Goal: Task Accomplishment & Management: Complete application form

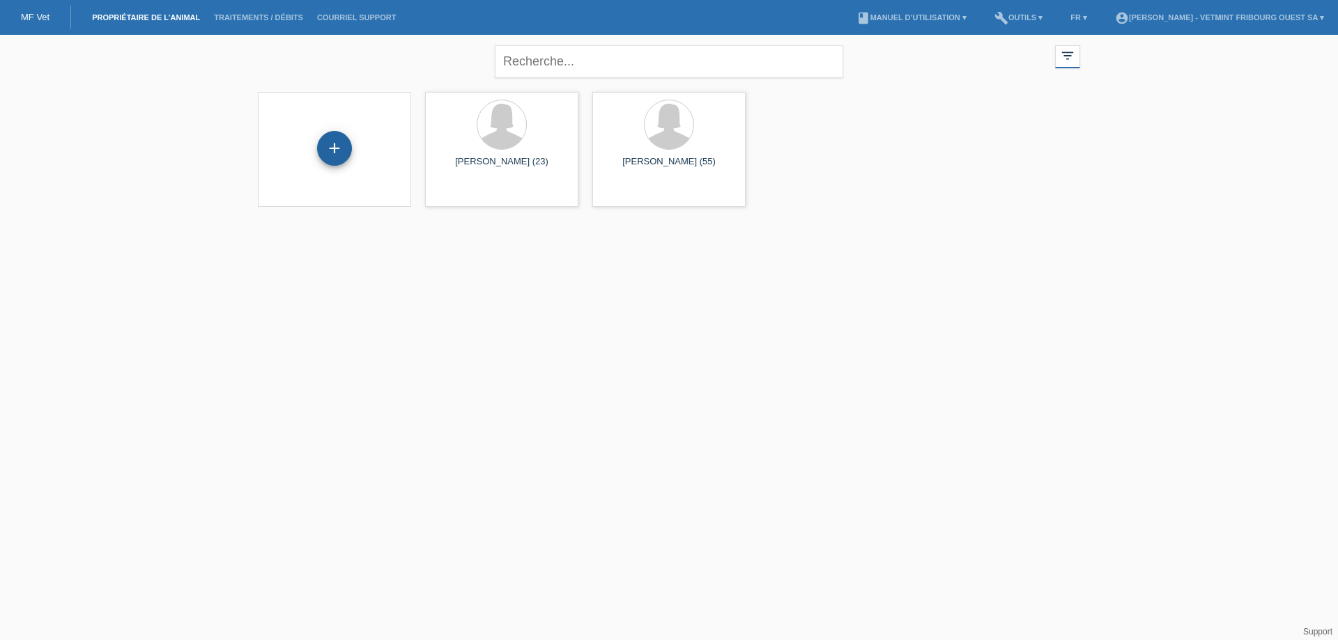
click at [323, 155] on div "+" at bounding box center [334, 148] width 35 height 35
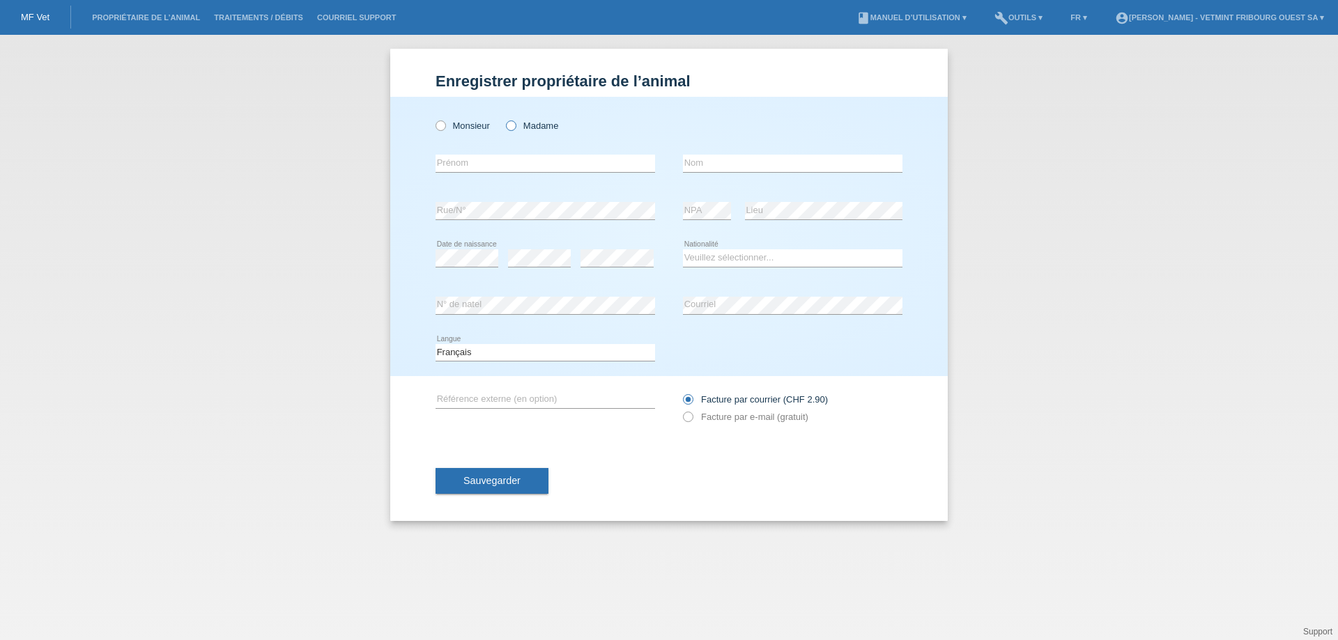
click at [504, 118] on icon at bounding box center [504, 118] width 0 height 0
click at [513, 126] on input "Madame" at bounding box center [510, 125] width 9 height 9
radio input "true"
click at [472, 167] on input "text" at bounding box center [546, 163] width 220 height 17
type input "Pauchard"
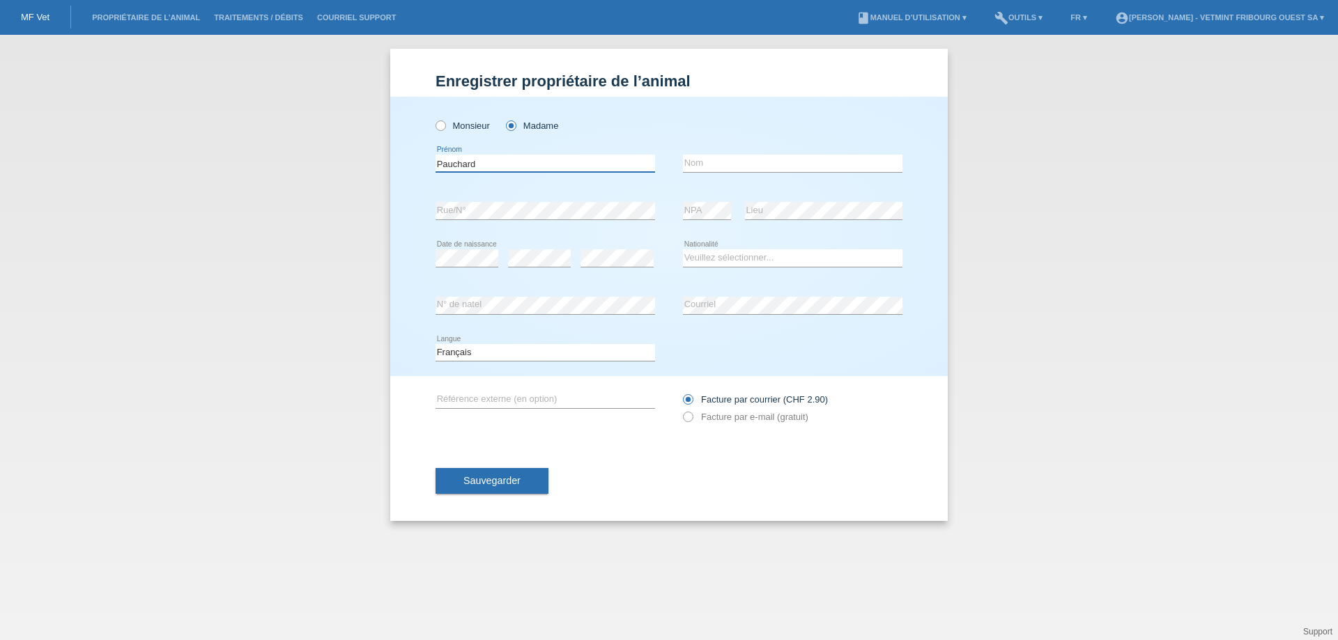
drag, startPoint x: 484, startPoint y: 161, endPoint x: 421, endPoint y: 167, distance: 63.7
click at [421, 167] on div "Monsieur Madame Pauchard error Prénom error Nom error Rue/N°" at bounding box center [669, 236] width 558 height 279
click at [737, 163] on input "text" at bounding box center [793, 163] width 220 height 17
paste input "Pauchard"
type input "Pauchard"
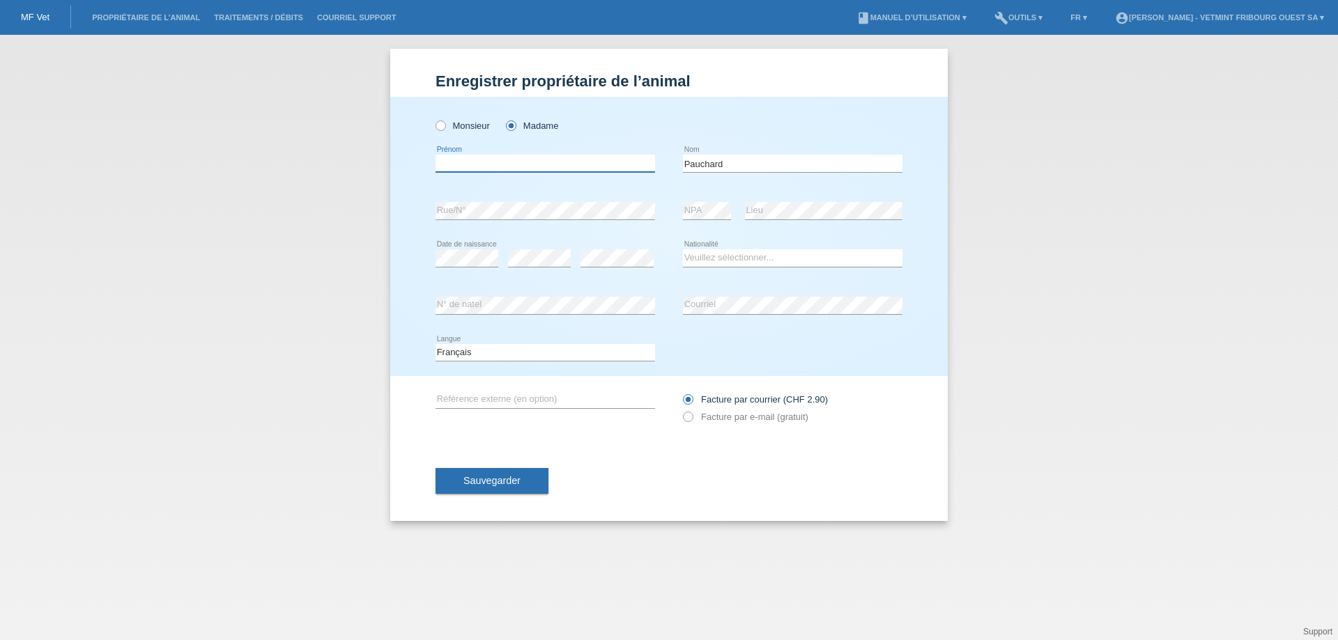
click at [605, 162] on input "text" at bounding box center [546, 163] width 220 height 17
type input "Géraldine"
click at [707, 259] on select "Veuillez sélectionner... Suisse Allemagne Autriche Liechtenstein ------------ A…" at bounding box center [793, 257] width 220 height 17
select select "CH"
click at [683, 249] on select "Veuillez sélectionner... Suisse Allemagne Autriche Liechtenstein ------------ A…" at bounding box center [793, 257] width 220 height 17
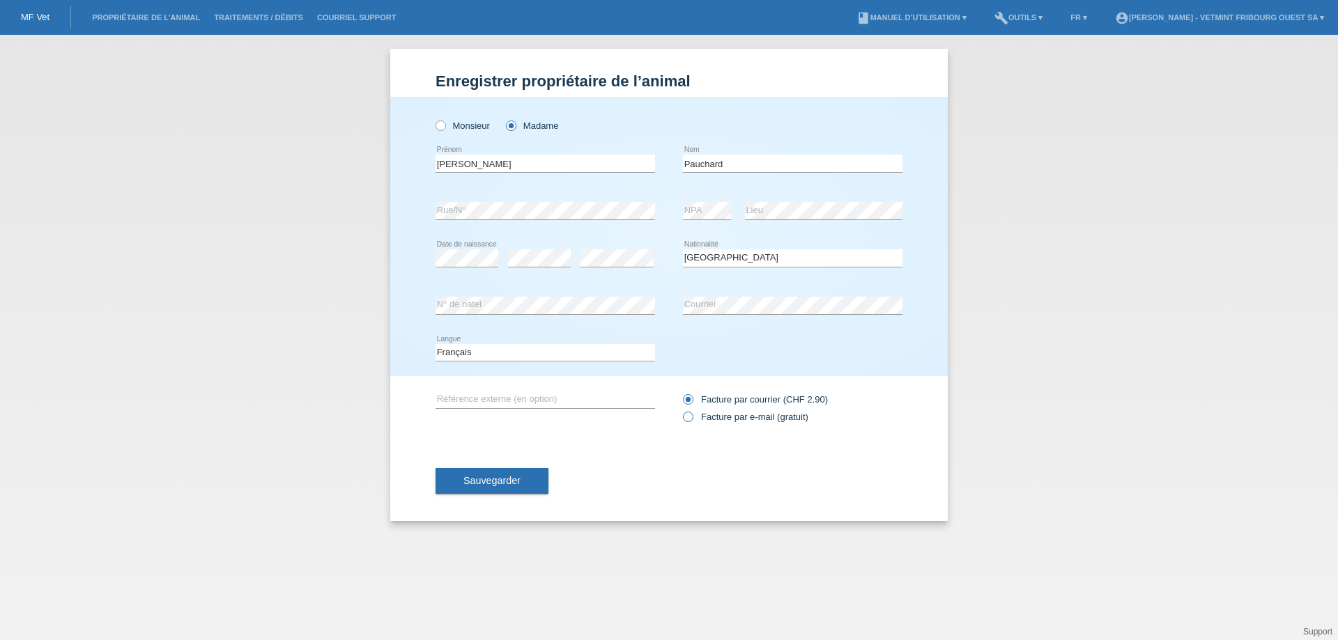
click at [771, 420] on label "Facture par e-mail (gratuit)" at bounding box center [745, 417] width 125 height 10
click at [692, 420] on input "Facture par e-mail (gratuit)" at bounding box center [687, 420] width 9 height 17
radio input "true"
click at [466, 489] on button "Sauvegarder" at bounding box center [492, 481] width 113 height 26
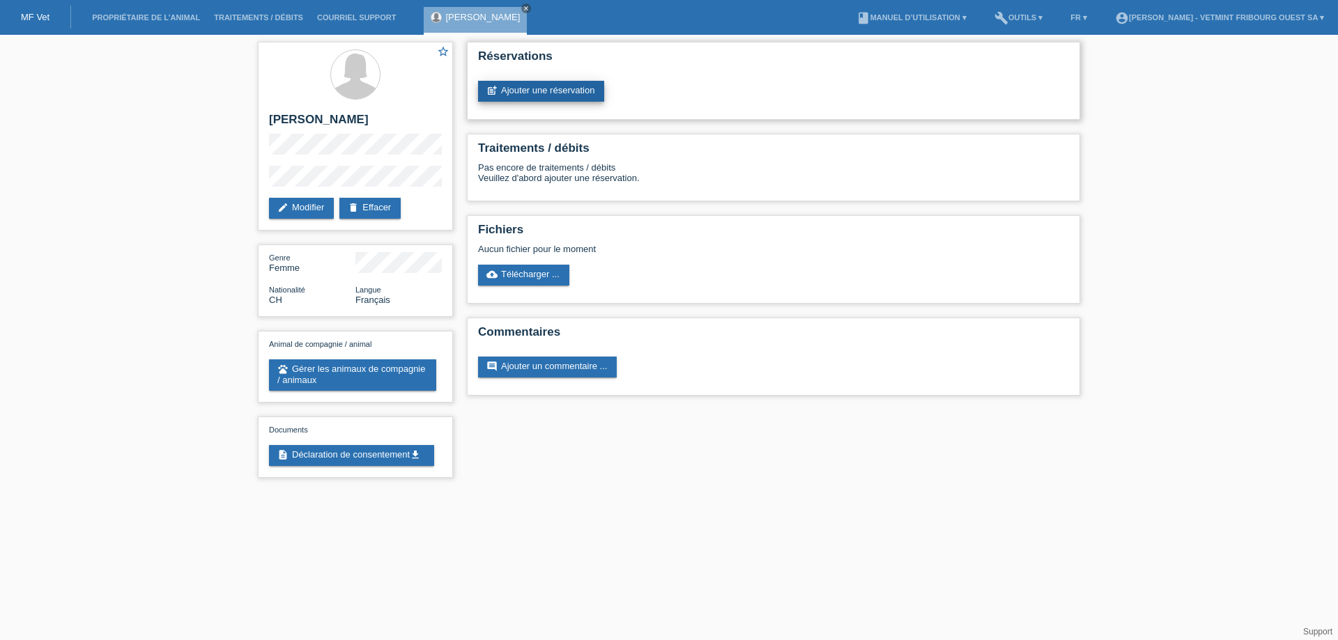
click at [550, 94] on link "post_add Ajouter une réservation" at bounding box center [541, 91] width 126 height 21
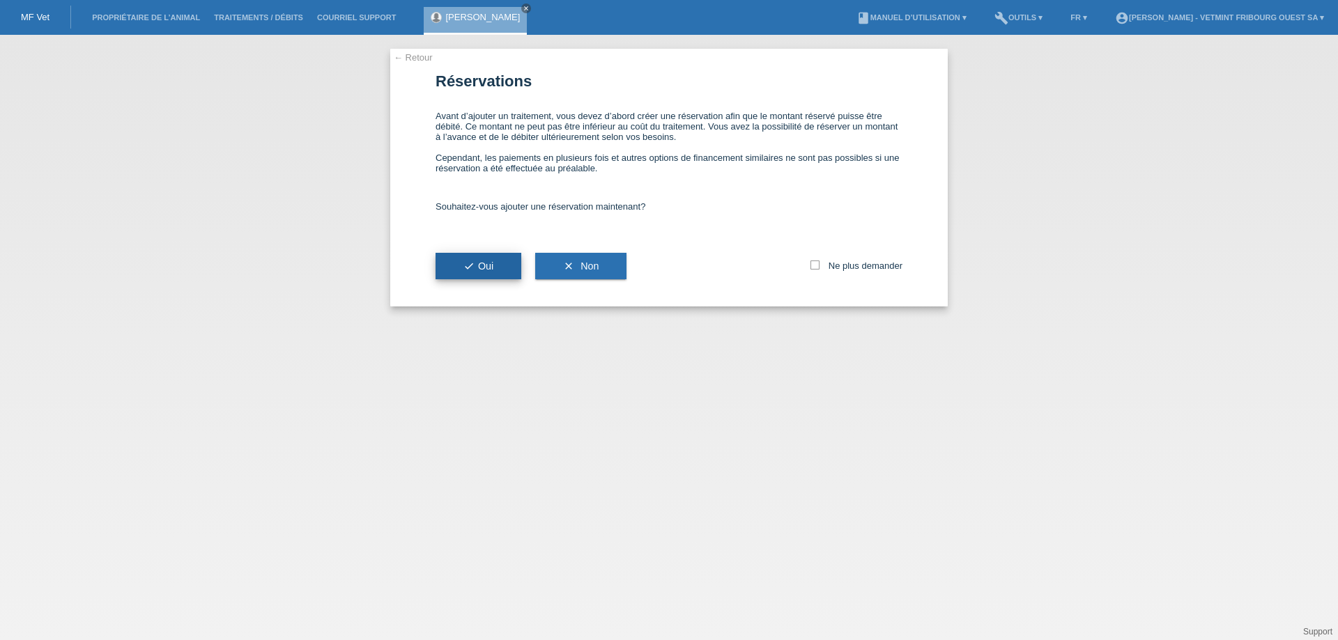
click at [488, 268] on span "check Oui" at bounding box center [478, 266] width 30 height 11
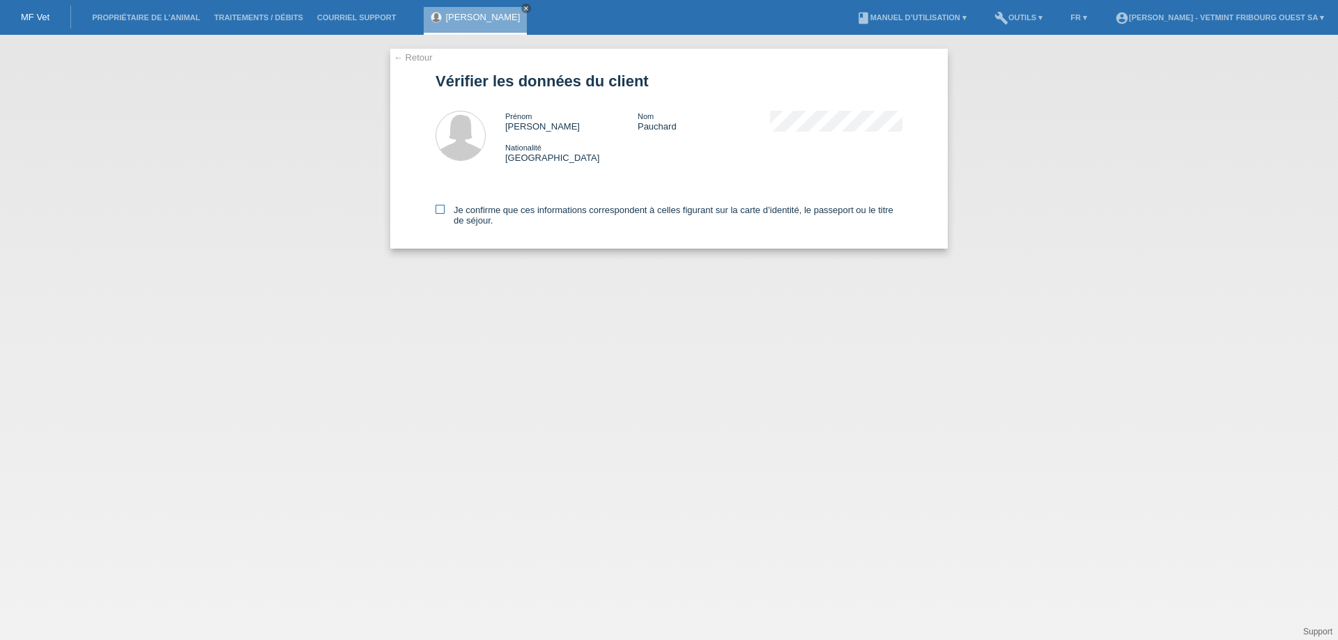
click at [503, 216] on label "Je confirme que ces informations correspondent à celles figurant sur la carte d…" at bounding box center [669, 215] width 467 height 21
click at [445, 214] on input "Je confirme que ces informations correspondent à celles figurant sur la carte d…" at bounding box center [440, 209] width 9 height 9
checkbox input "true"
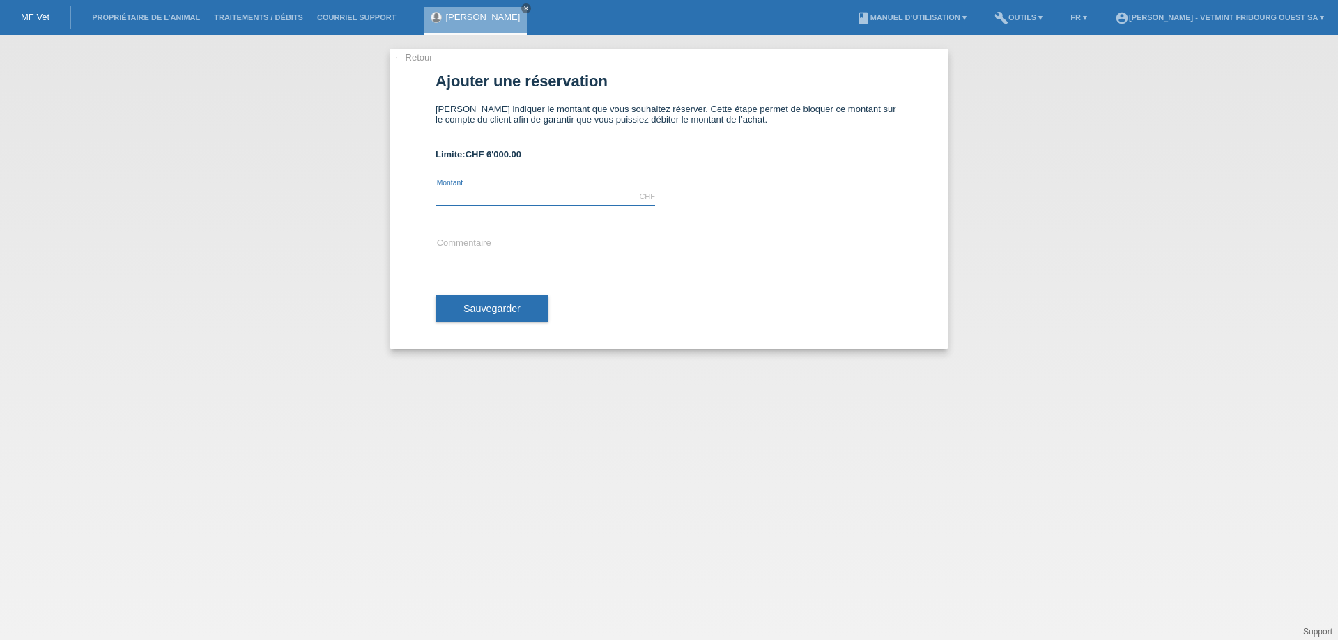
click at [531, 194] on input "text" at bounding box center [546, 196] width 220 height 17
type input "2000.00"
click at [593, 251] on input "text" at bounding box center [546, 244] width 220 height 17
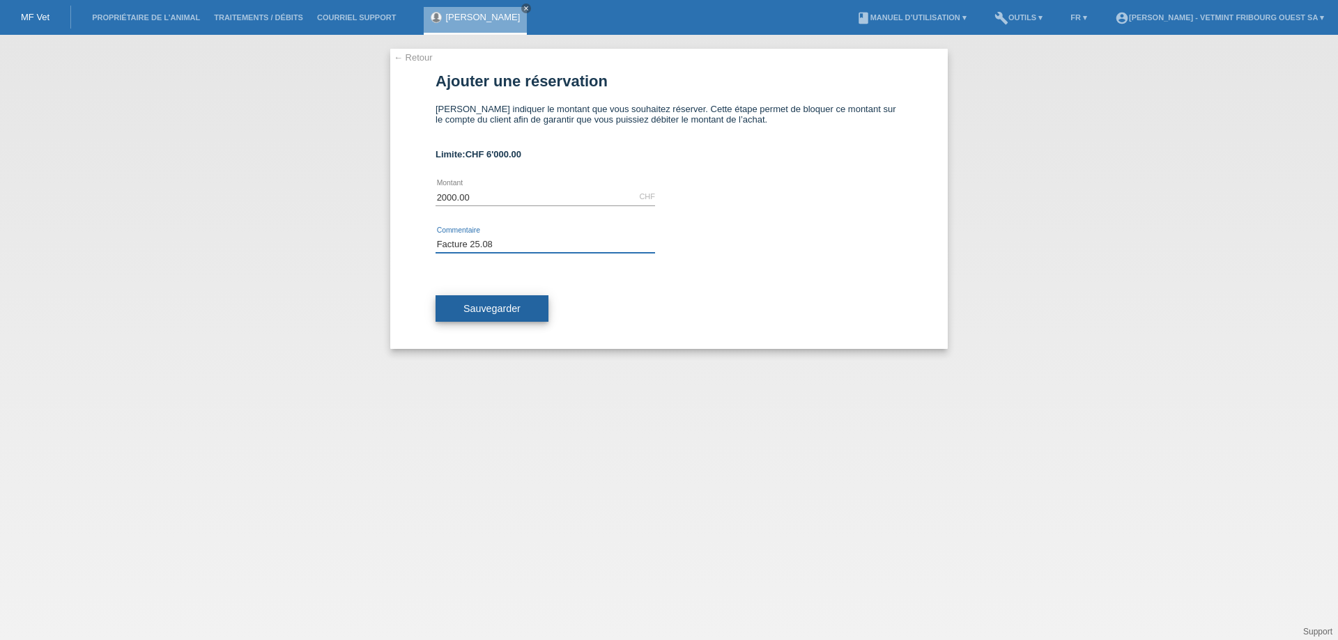
type input "Facture 25.08"
click at [516, 313] on span "Sauvegarder" at bounding box center [491, 308] width 57 height 11
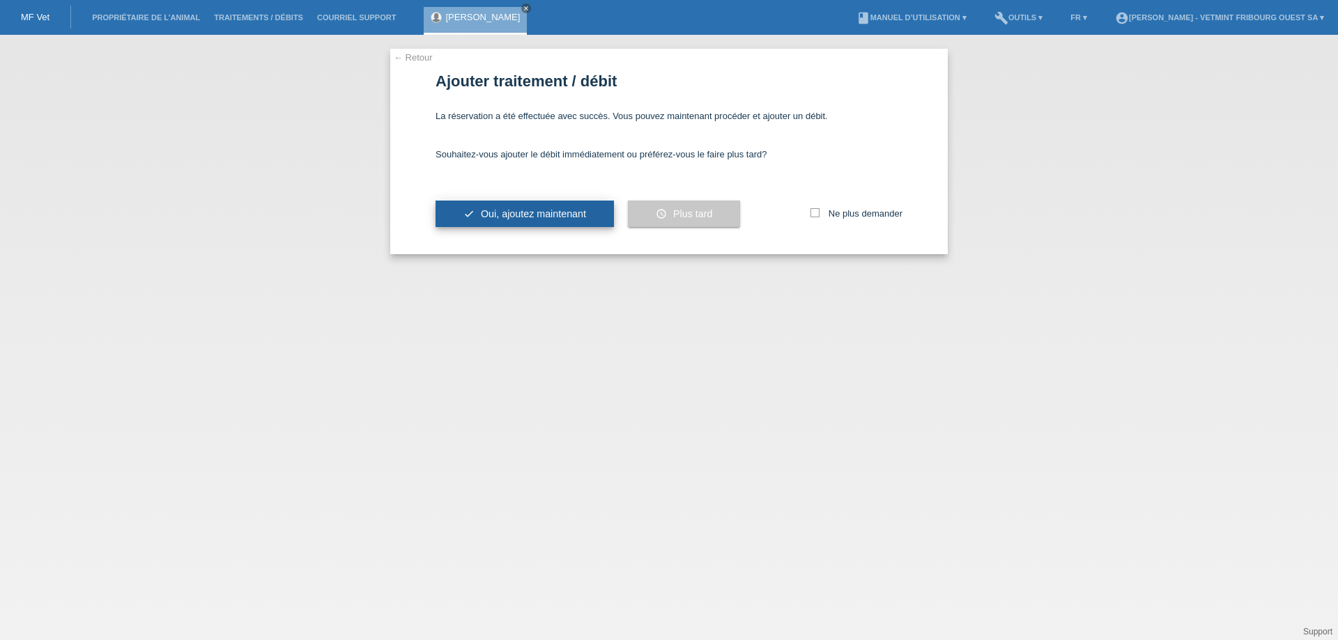
click at [557, 212] on span "Oui, ajoutez maintenant" at bounding box center [533, 213] width 105 height 11
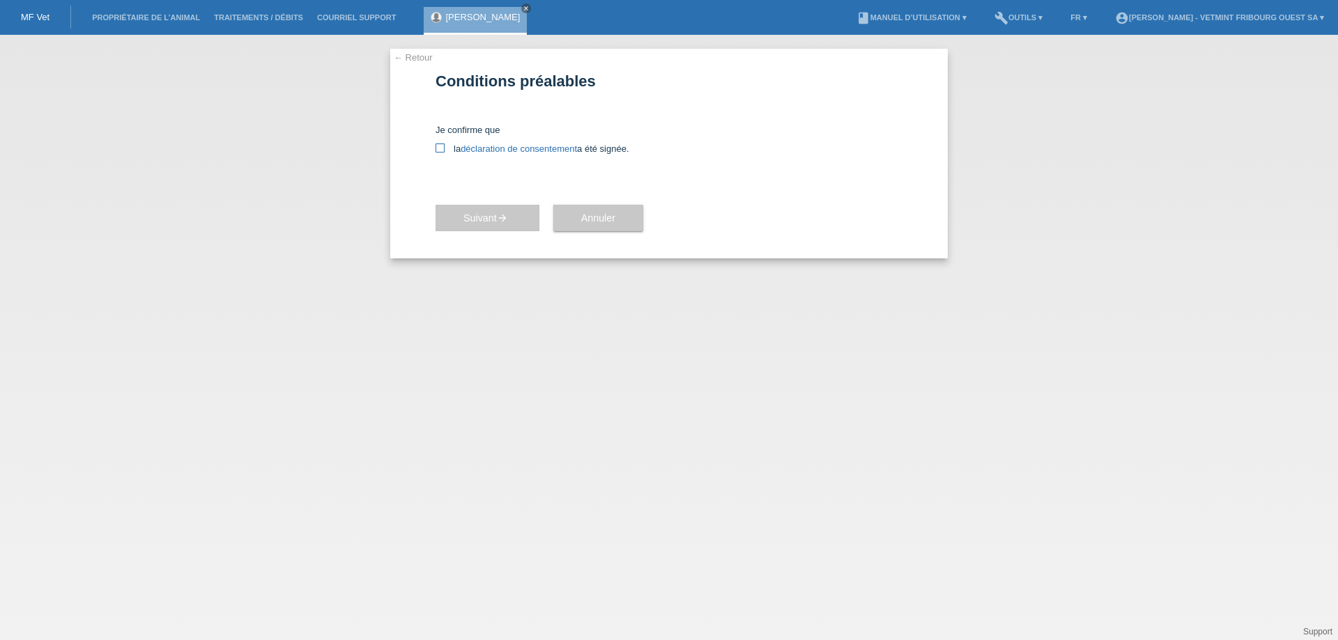
click at [444, 151] on icon at bounding box center [440, 148] width 9 height 9
click at [444, 151] on input "la déclaration de consentement a été signée." at bounding box center [440, 148] width 9 height 9
checkbox input "true"
click at [523, 151] on link "déclaration de consentement" at bounding box center [519, 149] width 116 height 10
click at [523, 222] on button "Suivant arrow_forward" at bounding box center [488, 218] width 104 height 26
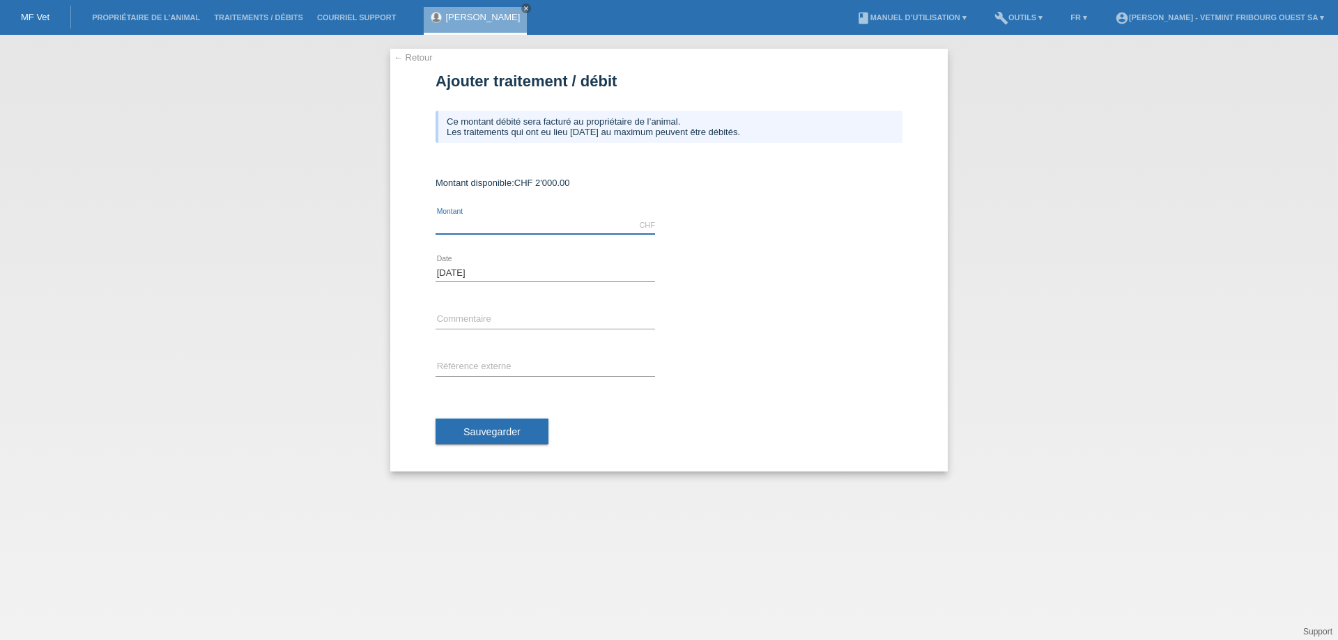
click at [537, 226] on input "text" at bounding box center [546, 225] width 220 height 17
type input "1412.65"
click at [461, 322] on input "text" at bounding box center [546, 320] width 220 height 17
type input "Facture Caramelle 25.08"
click at [483, 368] on input "text" at bounding box center [546, 367] width 220 height 17
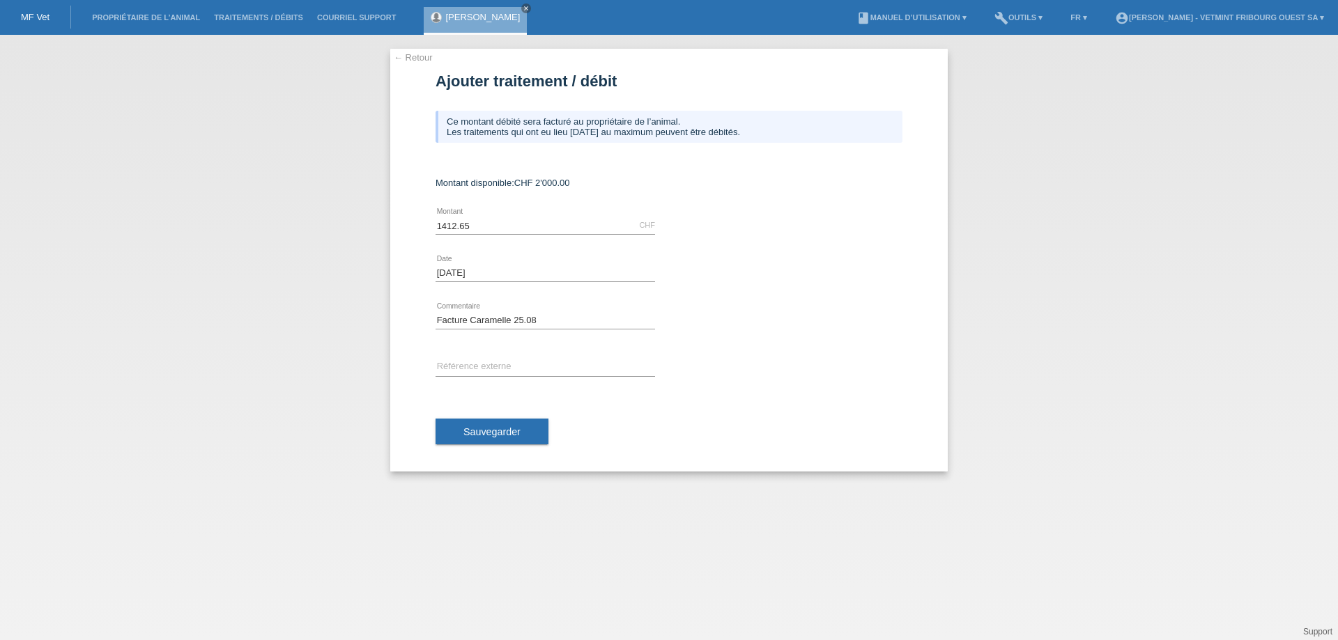
click at [712, 386] on div "error Référence externe" at bounding box center [669, 367] width 467 height 47
click at [524, 437] on button "Sauvegarder" at bounding box center [492, 432] width 113 height 26
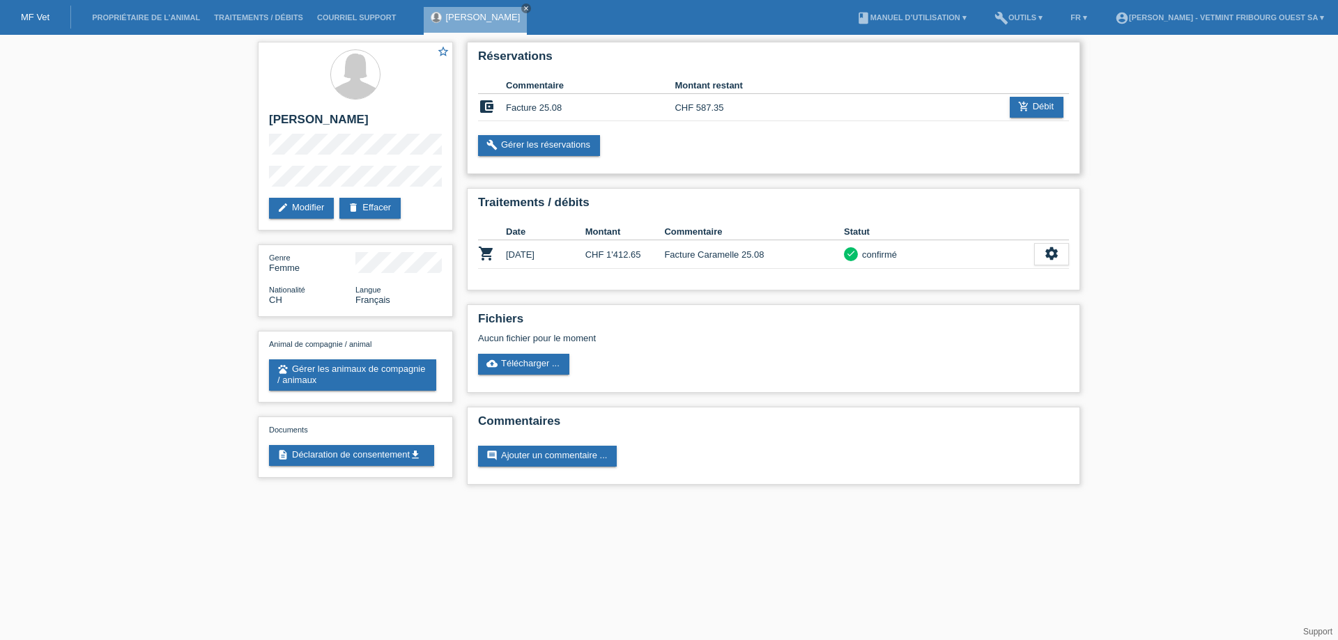
click at [637, 109] on td "Facture 25.08" at bounding box center [590, 107] width 169 height 27
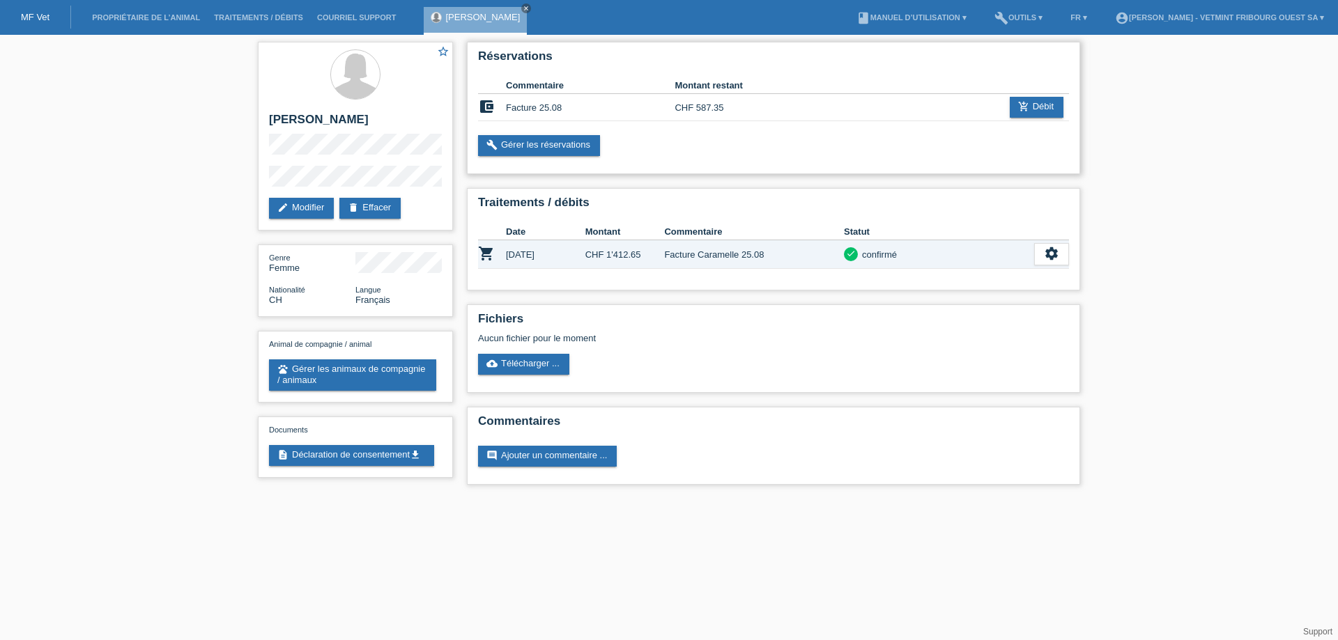
click at [637, 109] on td "Facture 25.08" at bounding box center [590, 107] width 169 height 27
click at [591, 152] on link "build Gérer les réservations" at bounding box center [539, 145] width 122 height 21
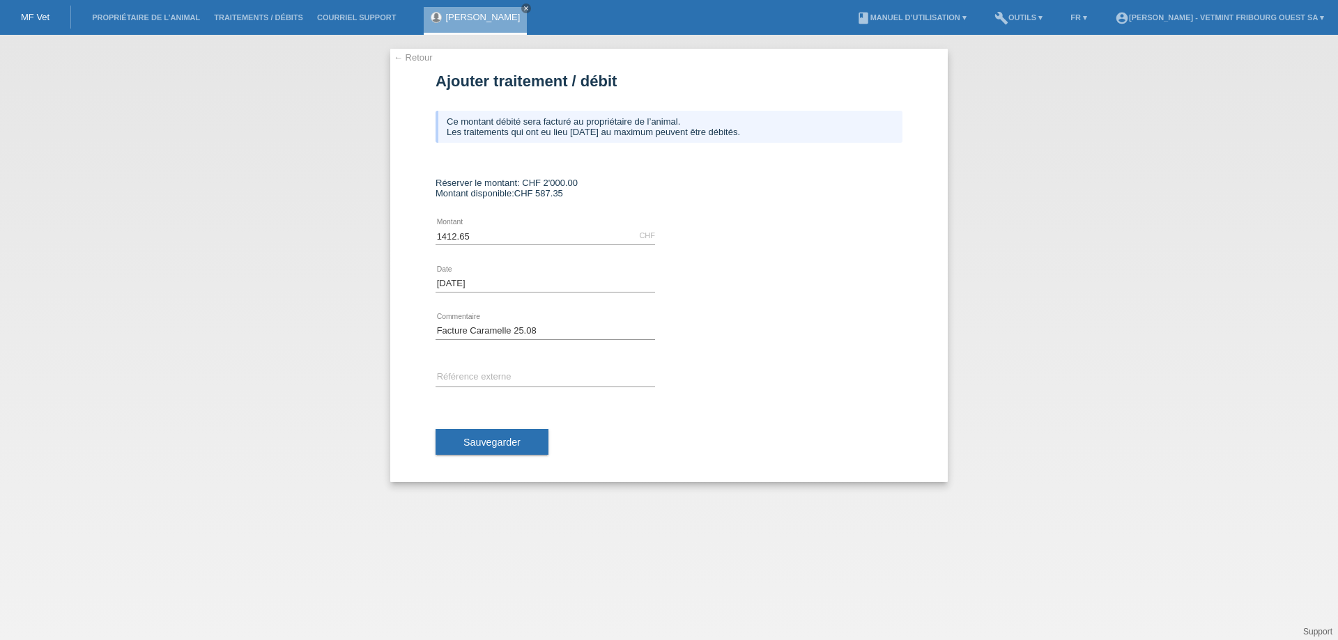
click at [38, 17] on link "MF Vet" at bounding box center [35, 17] width 29 height 10
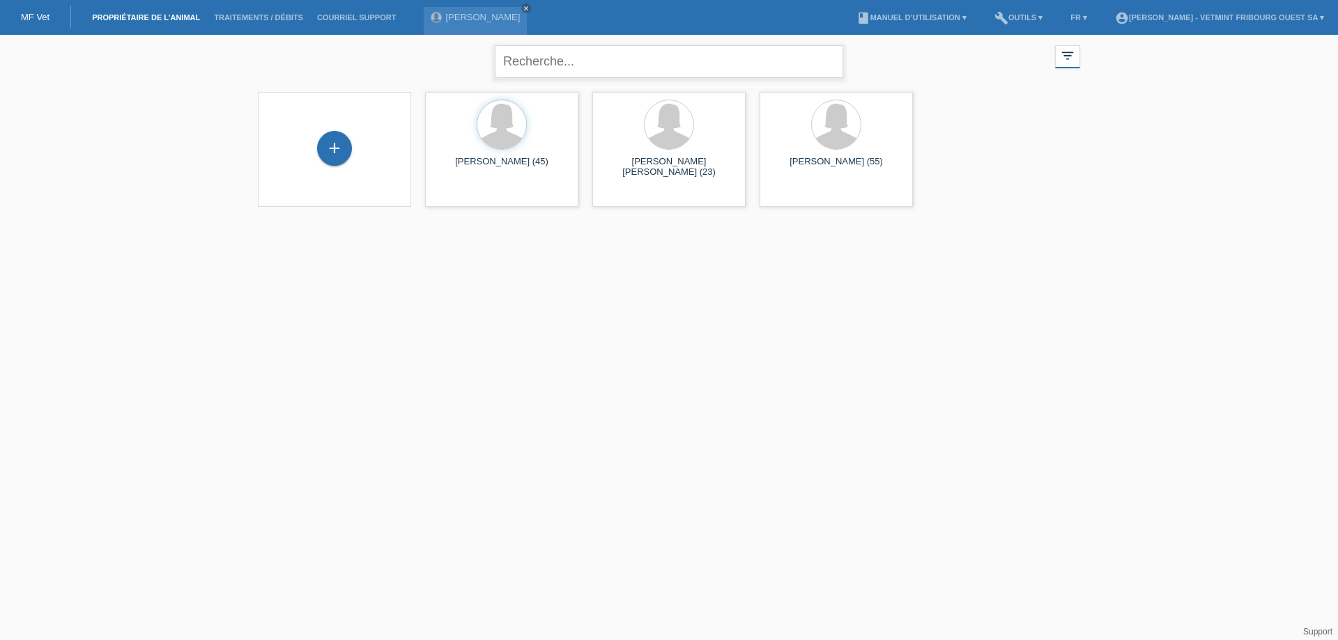
click at [525, 66] on input "text" at bounding box center [669, 61] width 348 height 33
type input "[PERSON_NAME]"
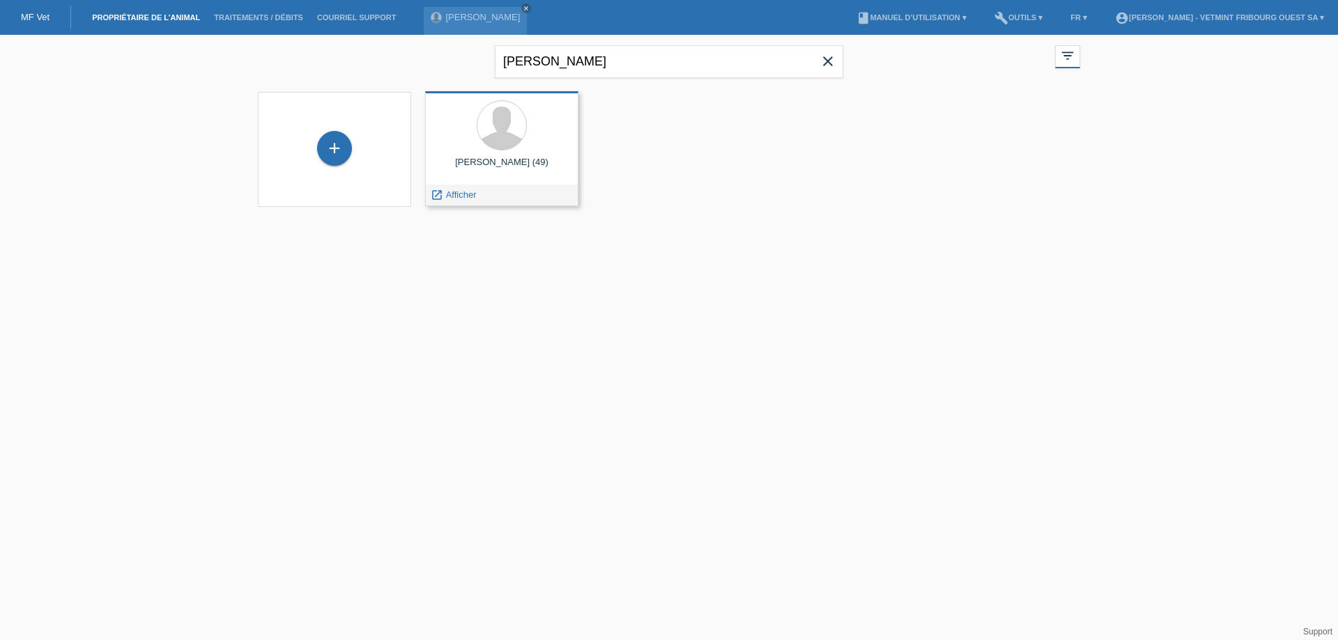
click at [520, 159] on div "[PERSON_NAME] (49)" at bounding box center [501, 168] width 131 height 22
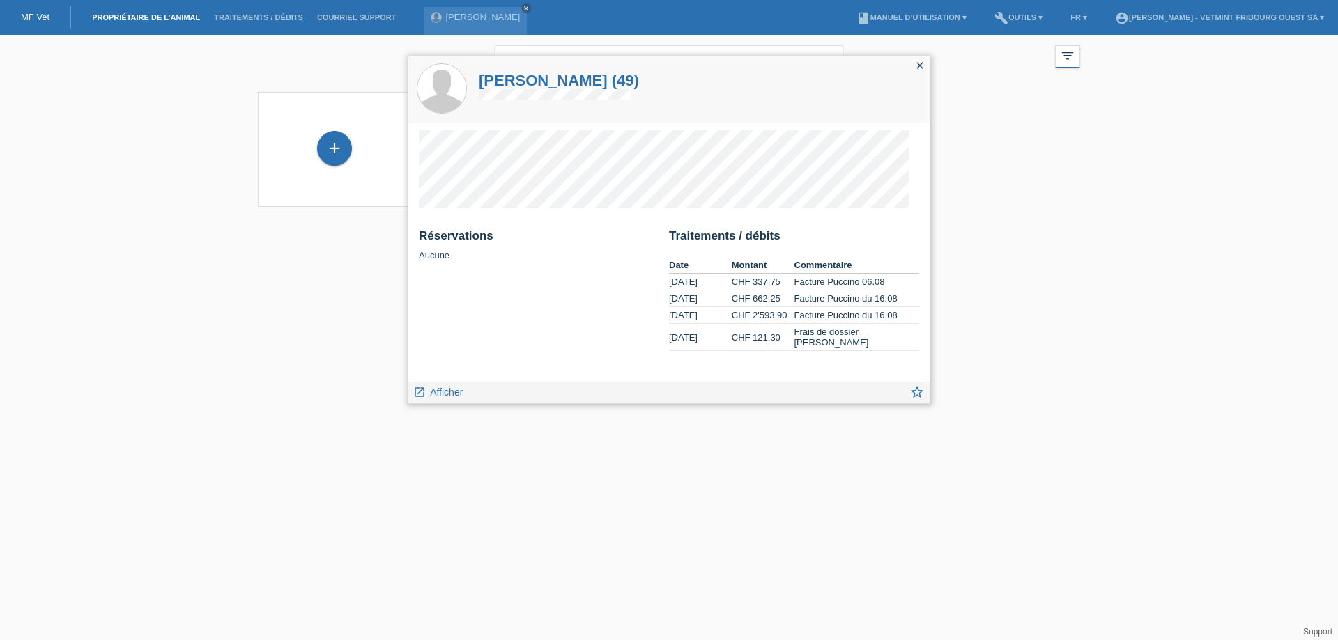
click at [925, 66] on icon "close" at bounding box center [919, 65] width 11 height 11
